Goal: Check status: Check status

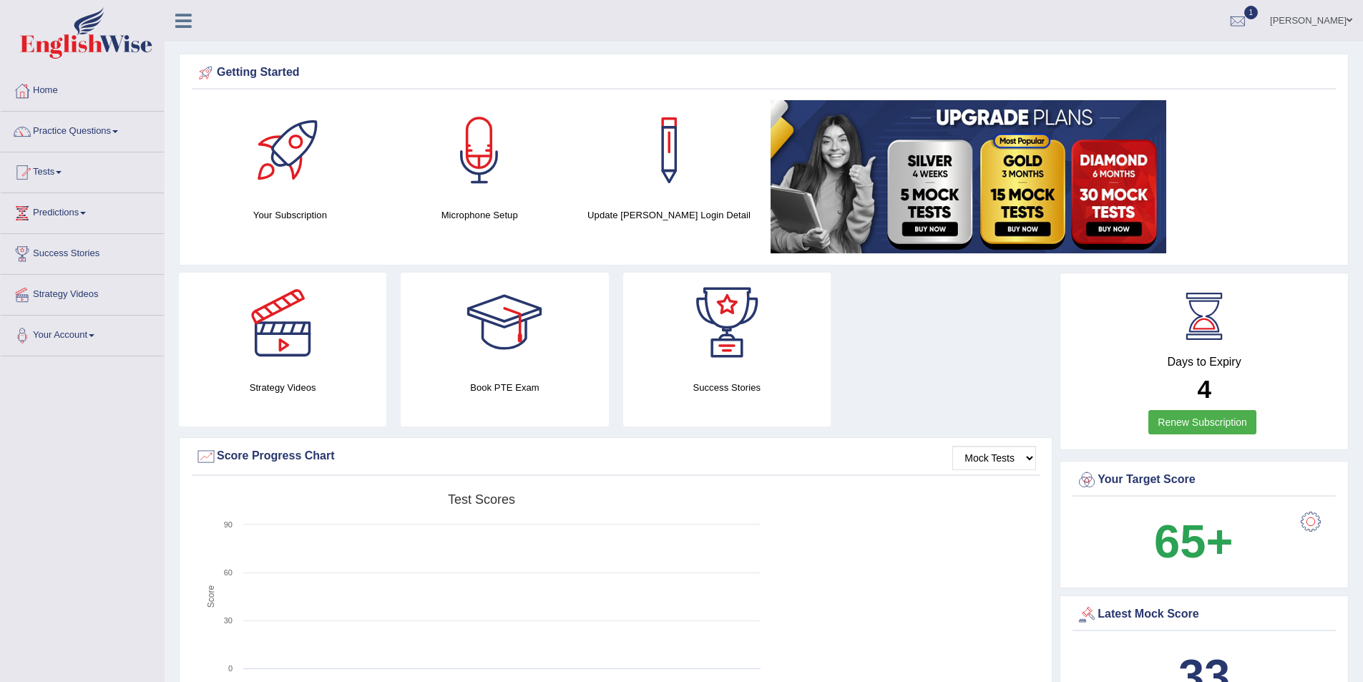
click at [68, 169] on link "Tests" at bounding box center [82, 170] width 163 height 36
click at [40, 257] on link "History" at bounding box center [93, 256] width 134 height 26
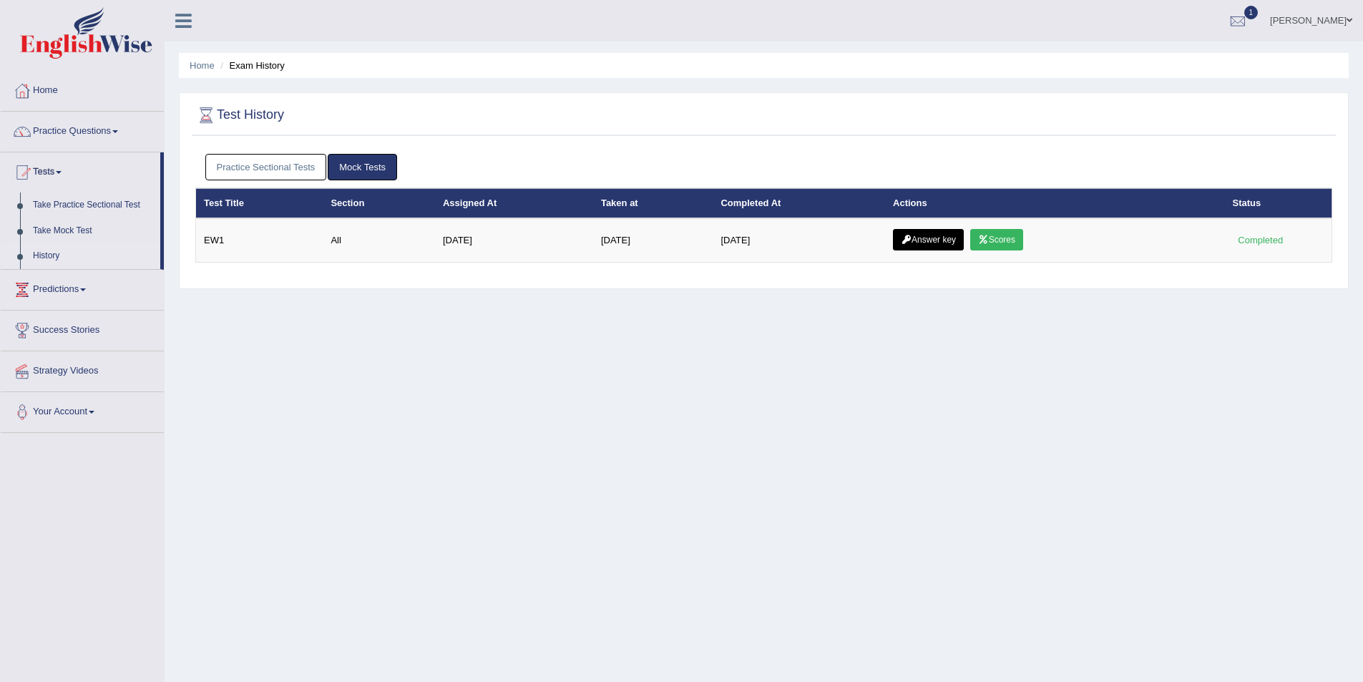
click at [285, 160] on link "Practice Sectional Tests" at bounding box center [266, 167] width 122 height 26
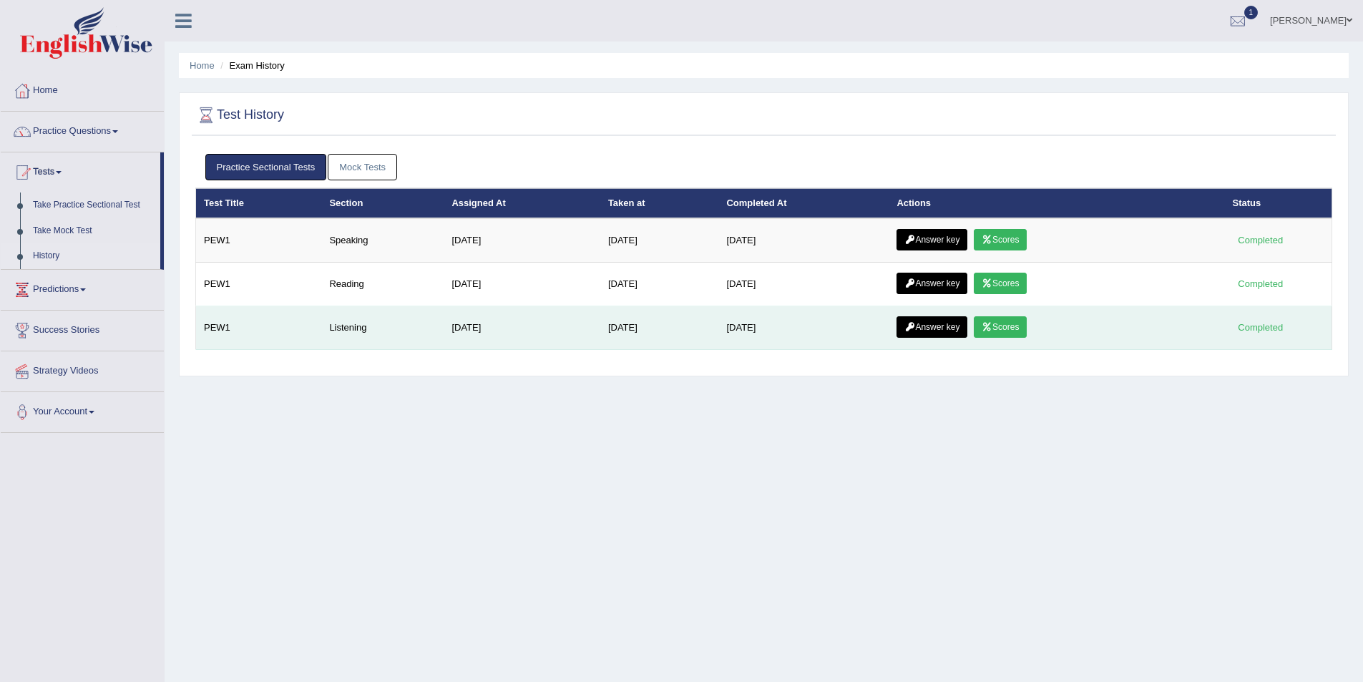
click at [930, 324] on link "Answer key" at bounding box center [932, 326] width 71 height 21
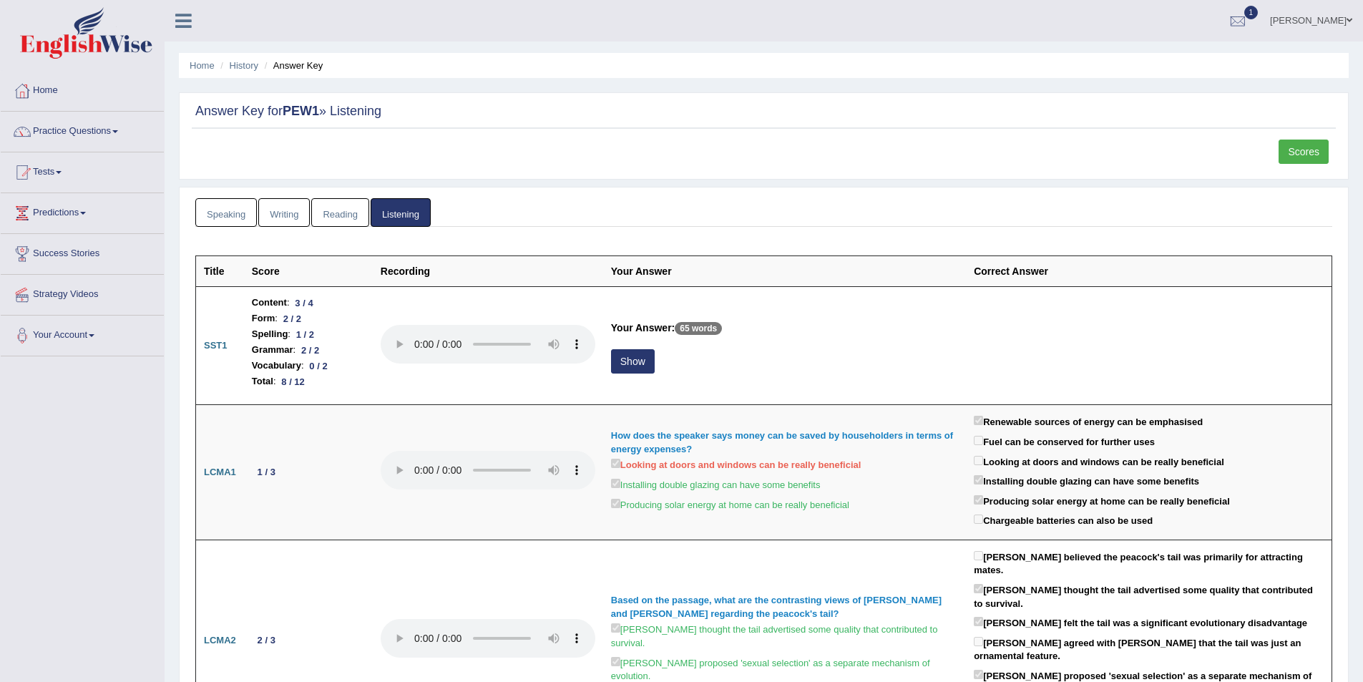
click at [288, 209] on link "Writing" at bounding box center [284, 212] width 52 height 29
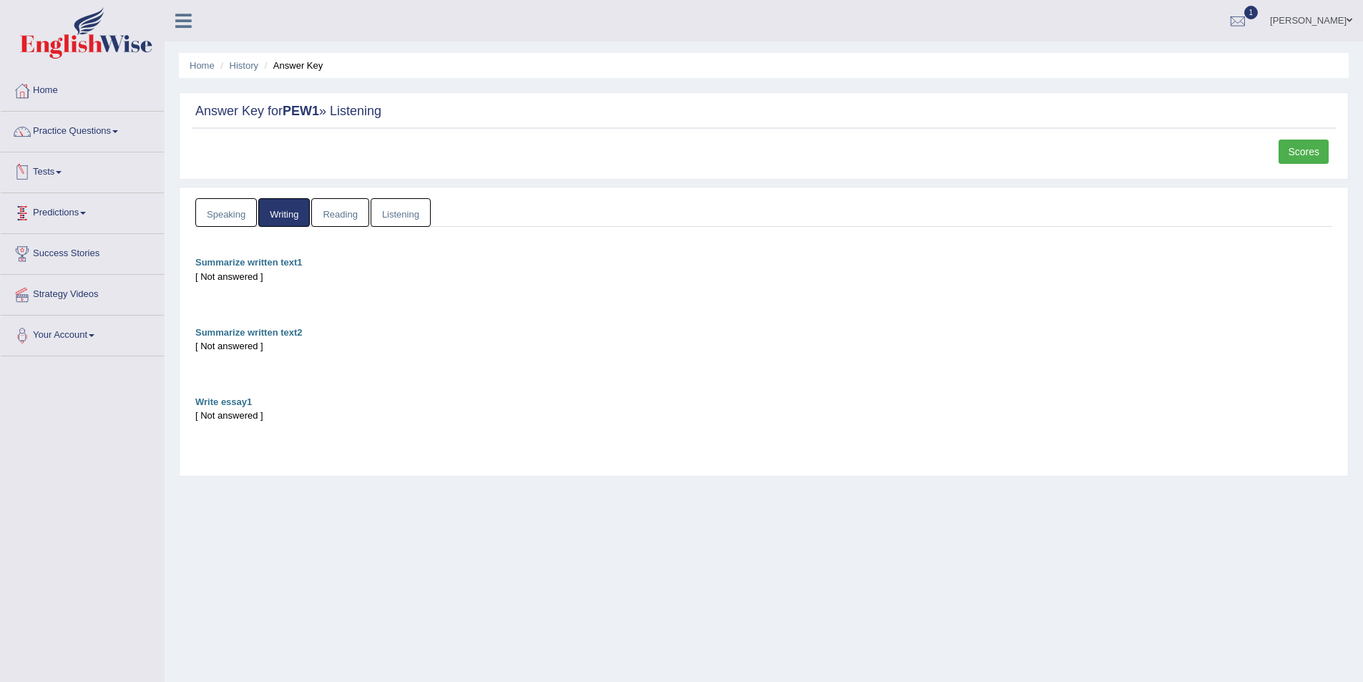
click at [65, 170] on link "Tests" at bounding box center [82, 170] width 163 height 36
click at [43, 252] on link "History" at bounding box center [93, 256] width 134 height 26
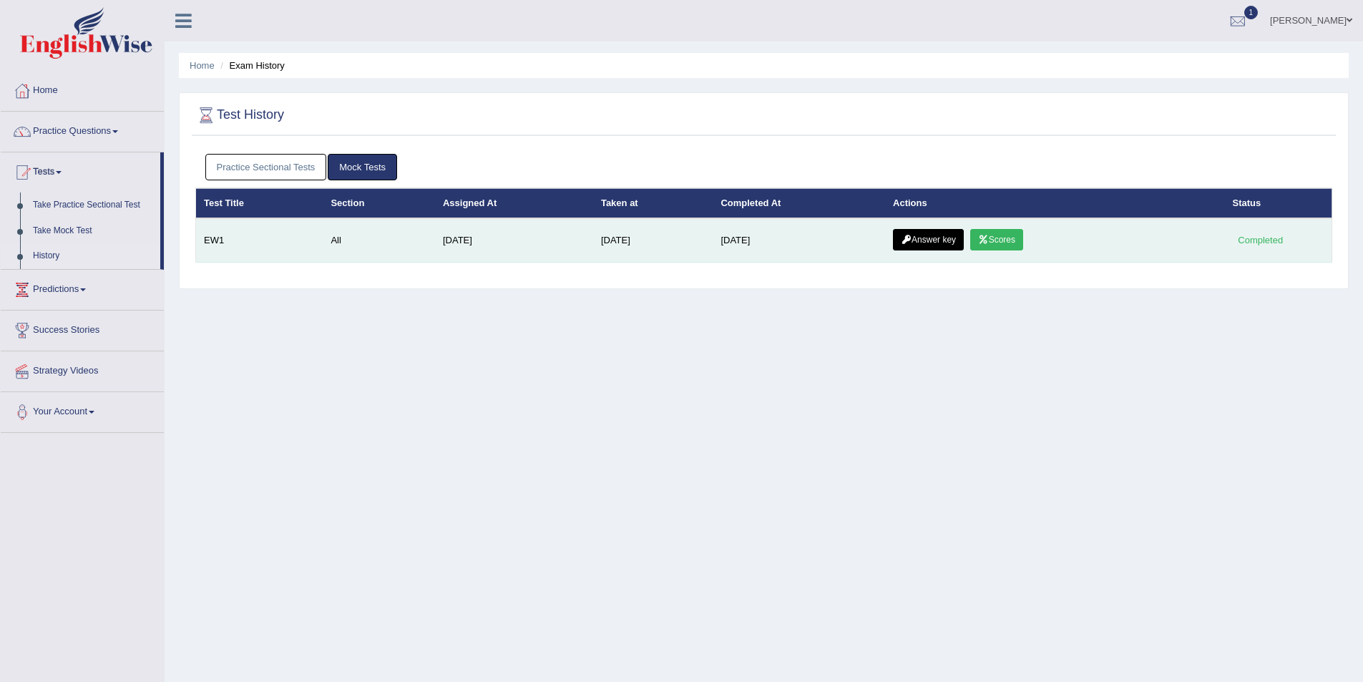
click at [917, 233] on link "Answer key" at bounding box center [928, 239] width 71 height 21
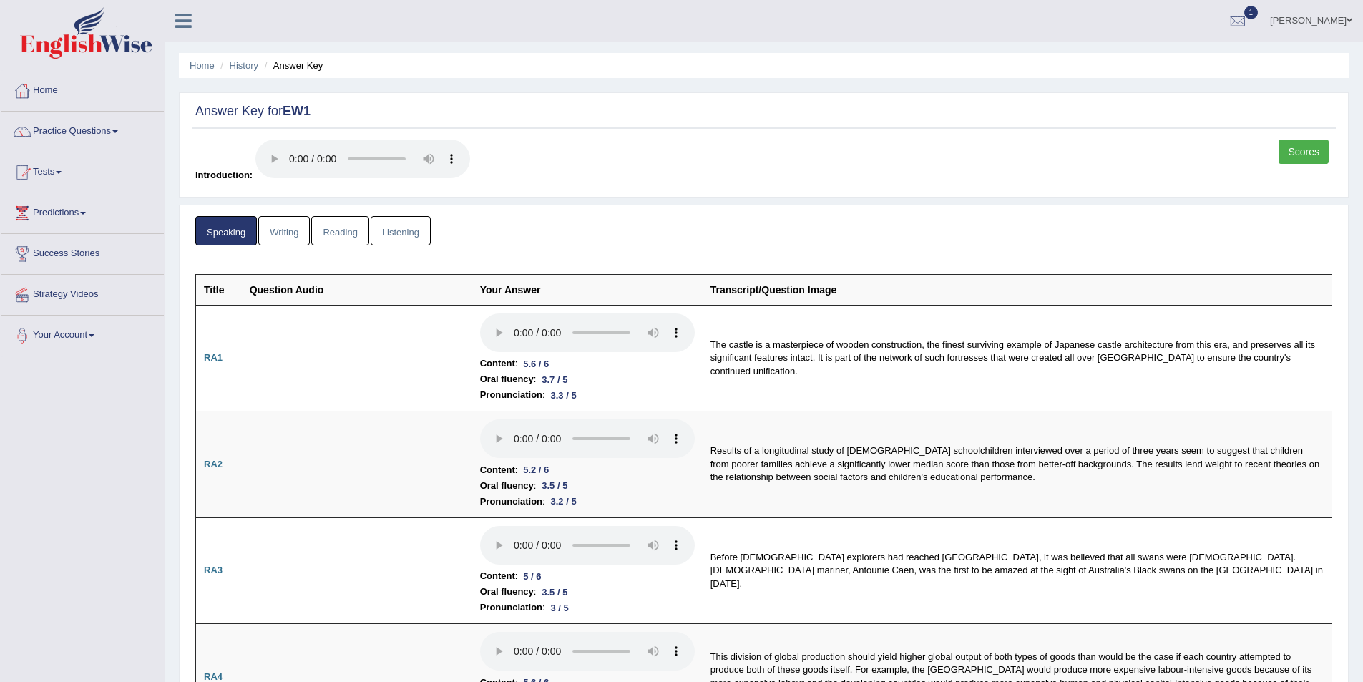
click at [287, 230] on link "Writing" at bounding box center [284, 230] width 52 height 29
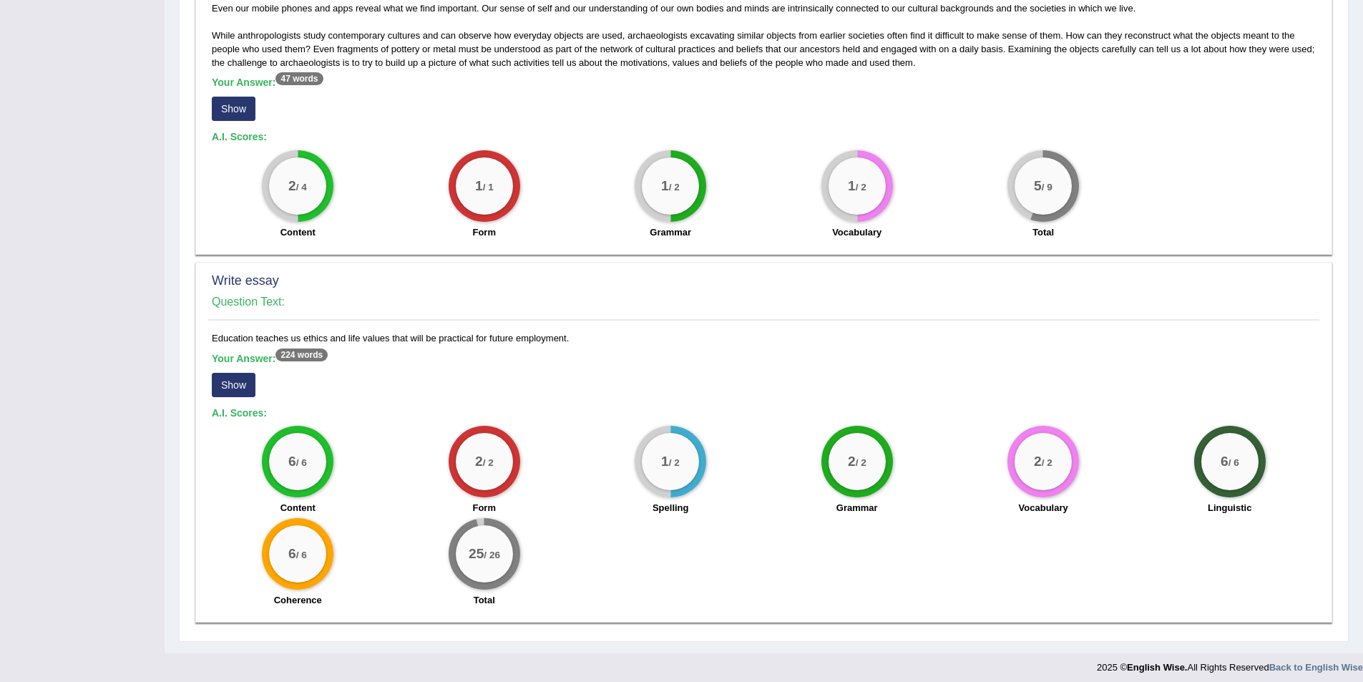
scroll to position [859, 0]
click at [241, 396] on button "Show" at bounding box center [234, 383] width 44 height 24
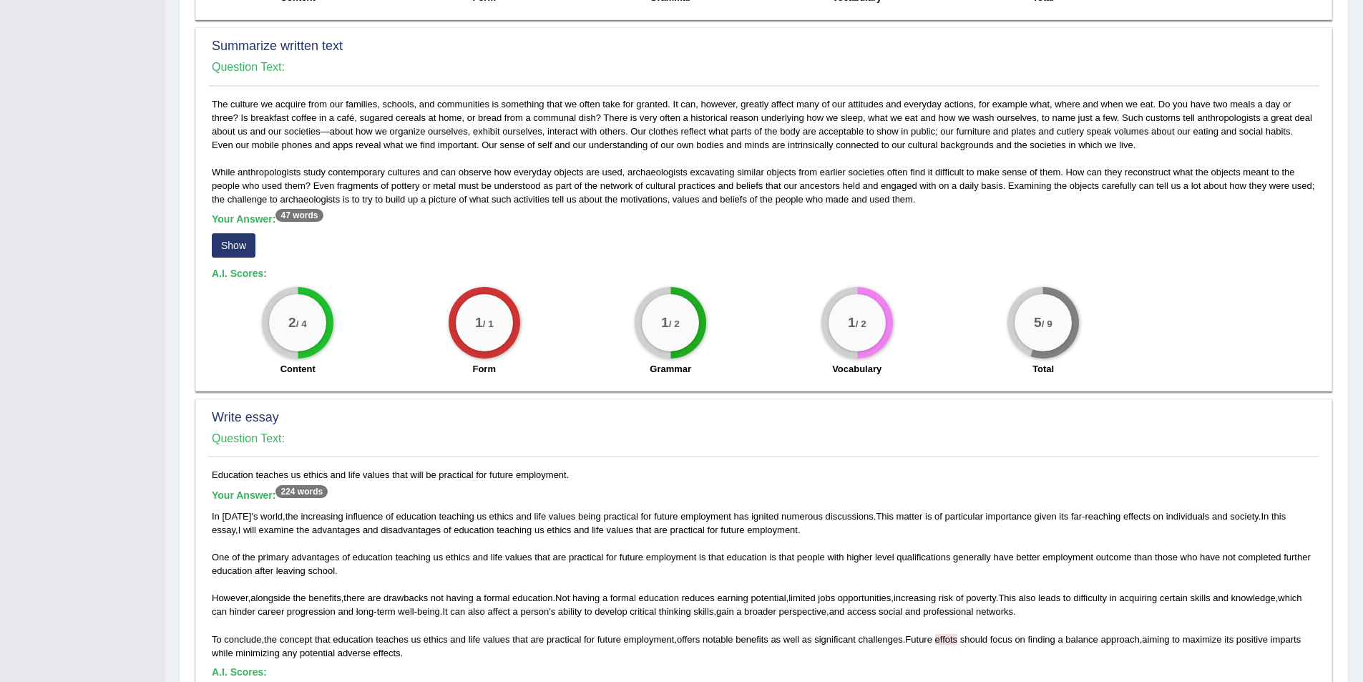
scroll to position [774, 0]
